Goal: Information Seeking & Learning: Learn about a topic

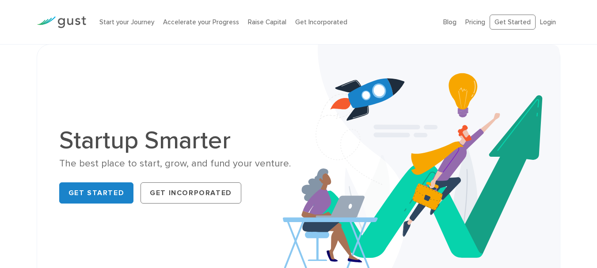
scroll to position [472, 0]
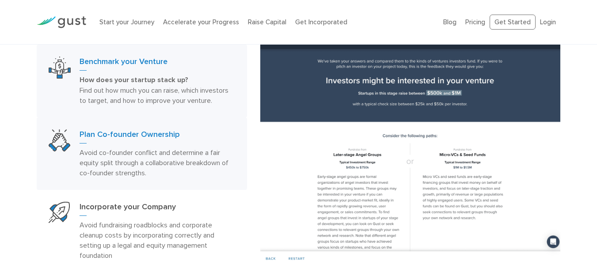
click at [49, 147] on img at bounding box center [60, 140] width 22 height 22
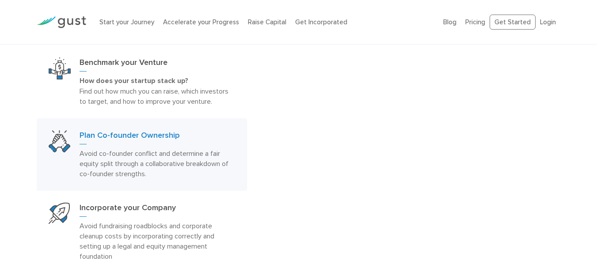
scroll to position [472, 0]
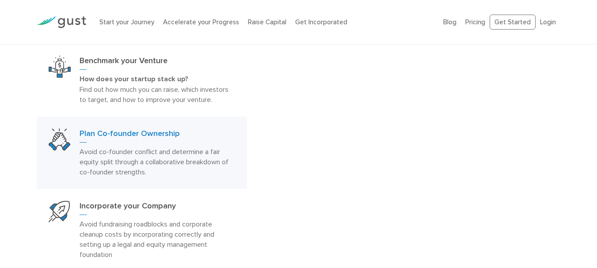
click at [0, 150] on div "Start your Journey Benchmark your Venture How does your startup stack up? Find …" at bounding box center [298, 149] width 597 height 298
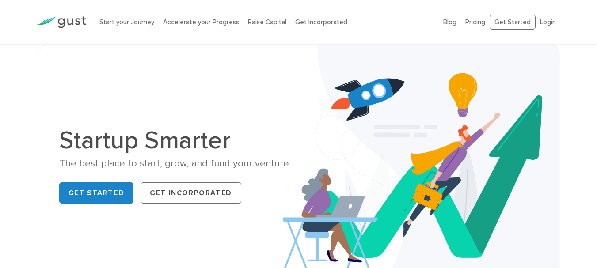
scroll to position [589, 0]
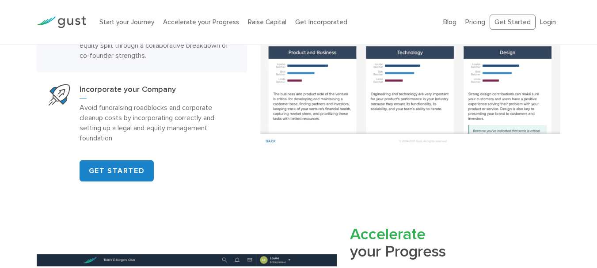
click at [0, 115] on div "Start your Journey Benchmark your Venture How does your startup stack up? Find …" at bounding box center [298, 33] width 597 height 298
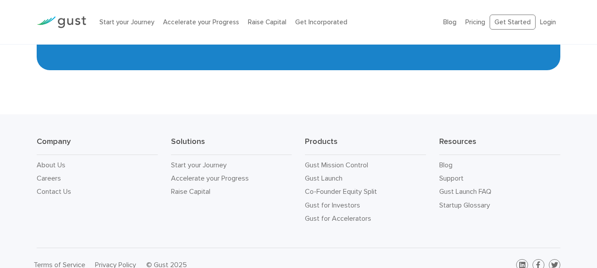
scroll to position [3990, 0]
